Goal: Find specific page/section: Find specific page/section

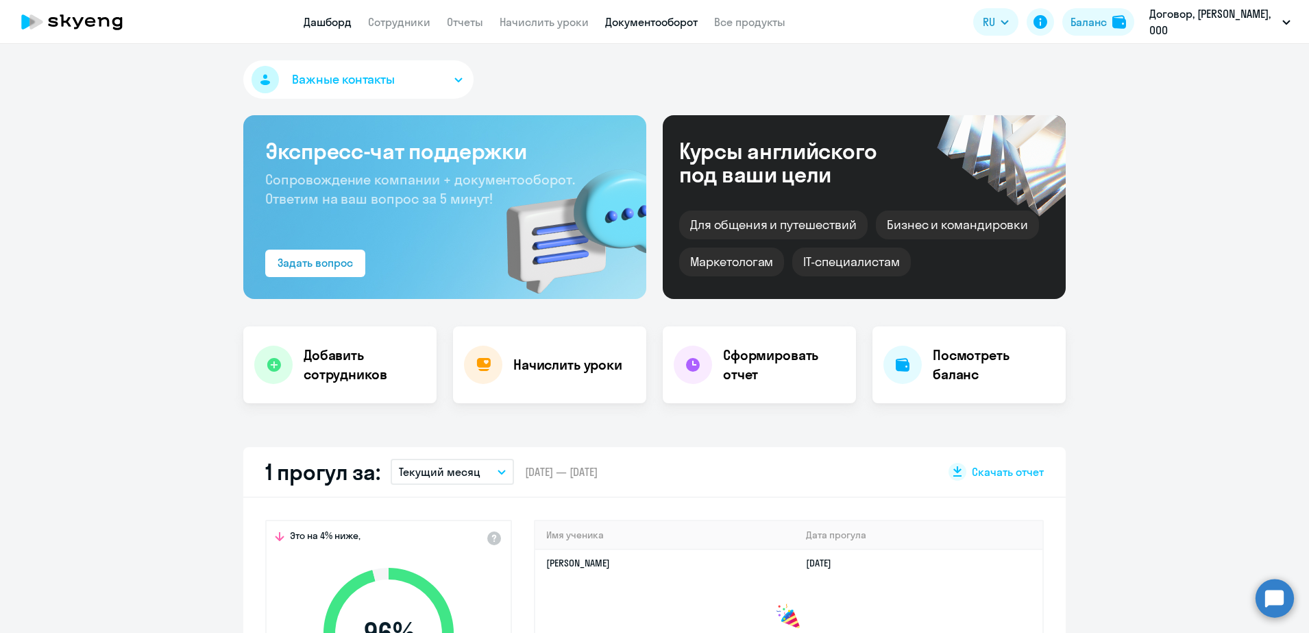
click at [639, 27] on link "Документооборот" at bounding box center [651, 22] width 93 height 14
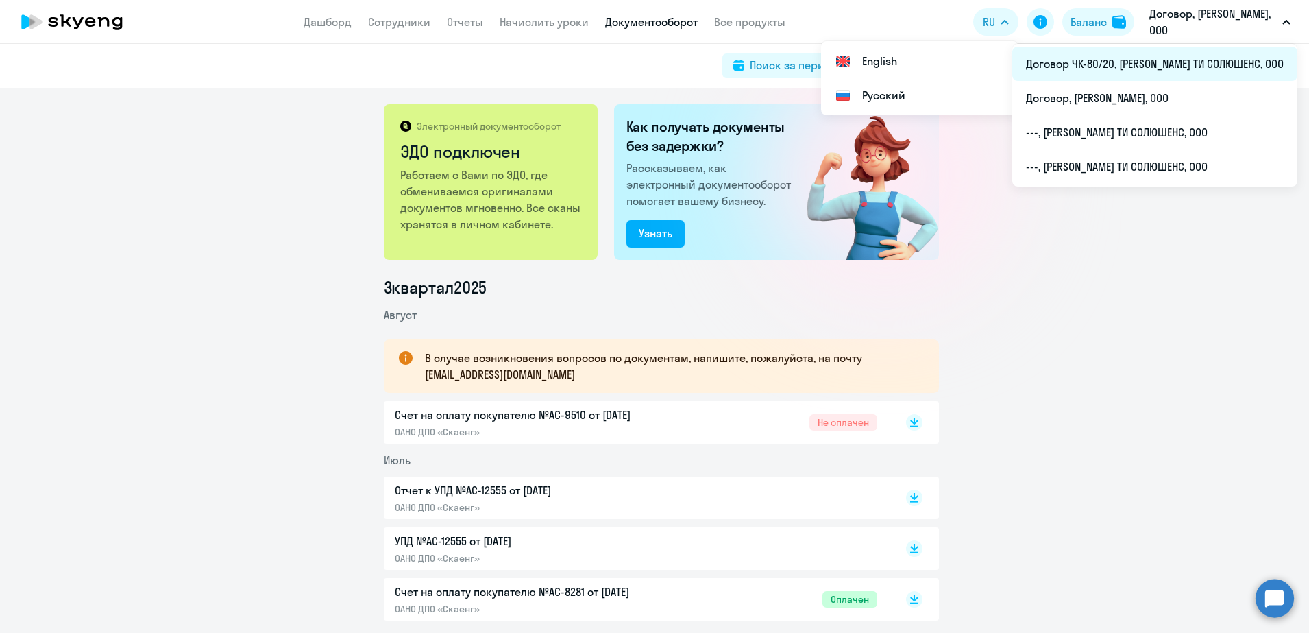
click at [1175, 65] on li "Договор ЧК-80/20, [PERSON_NAME] ТИ СОЛЮШЕНС, ООО" at bounding box center [1154, 64] width 285 height 34
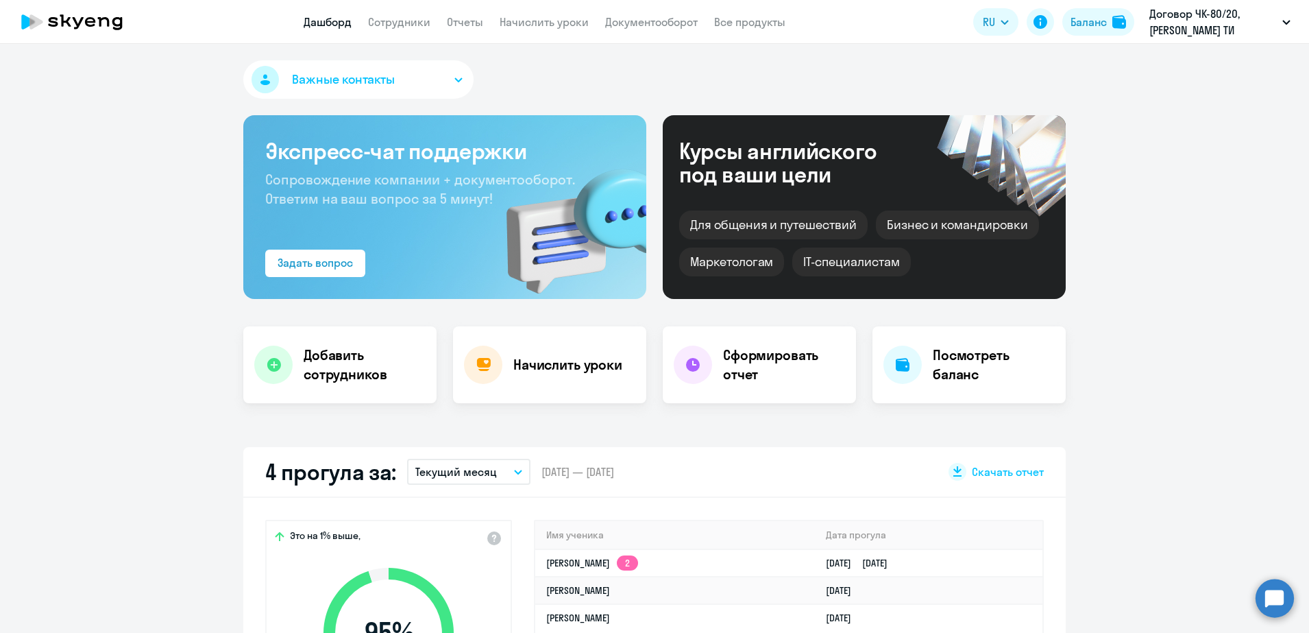
select select "30"
click at [644, 15] on link "Документооборот" at bounding box center [651, 22] width 93 height 14
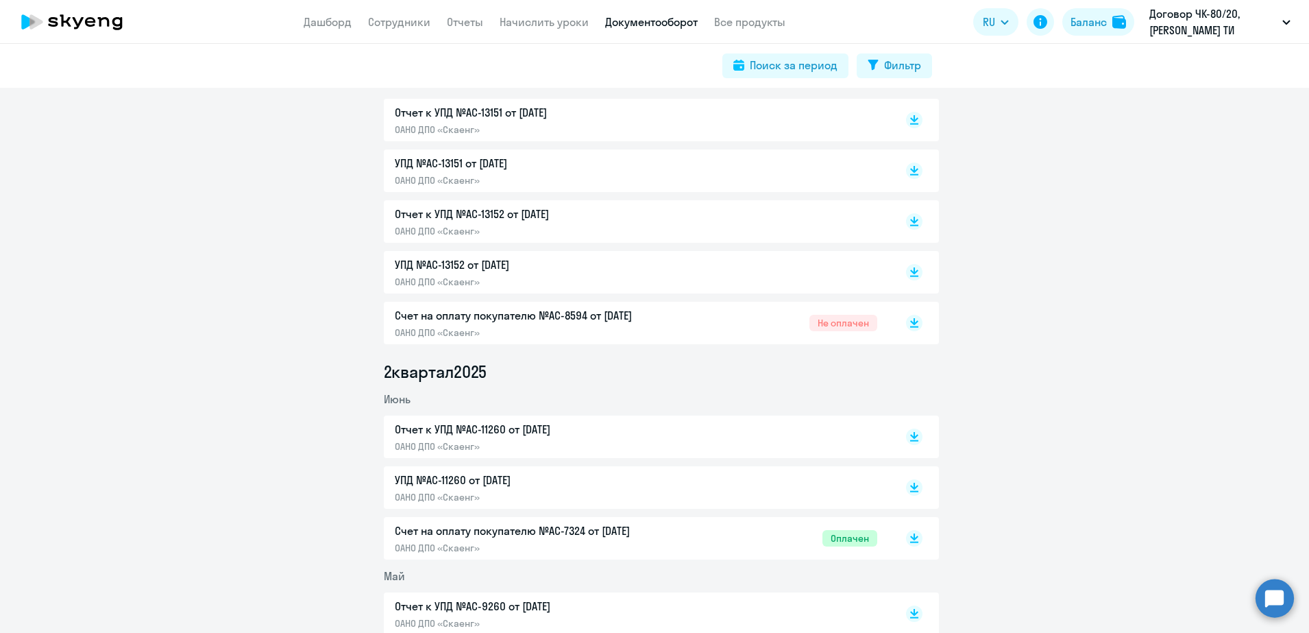
scroll to position [343, 0]
